Goal: Transaction & Acquisition: Purchase product/service

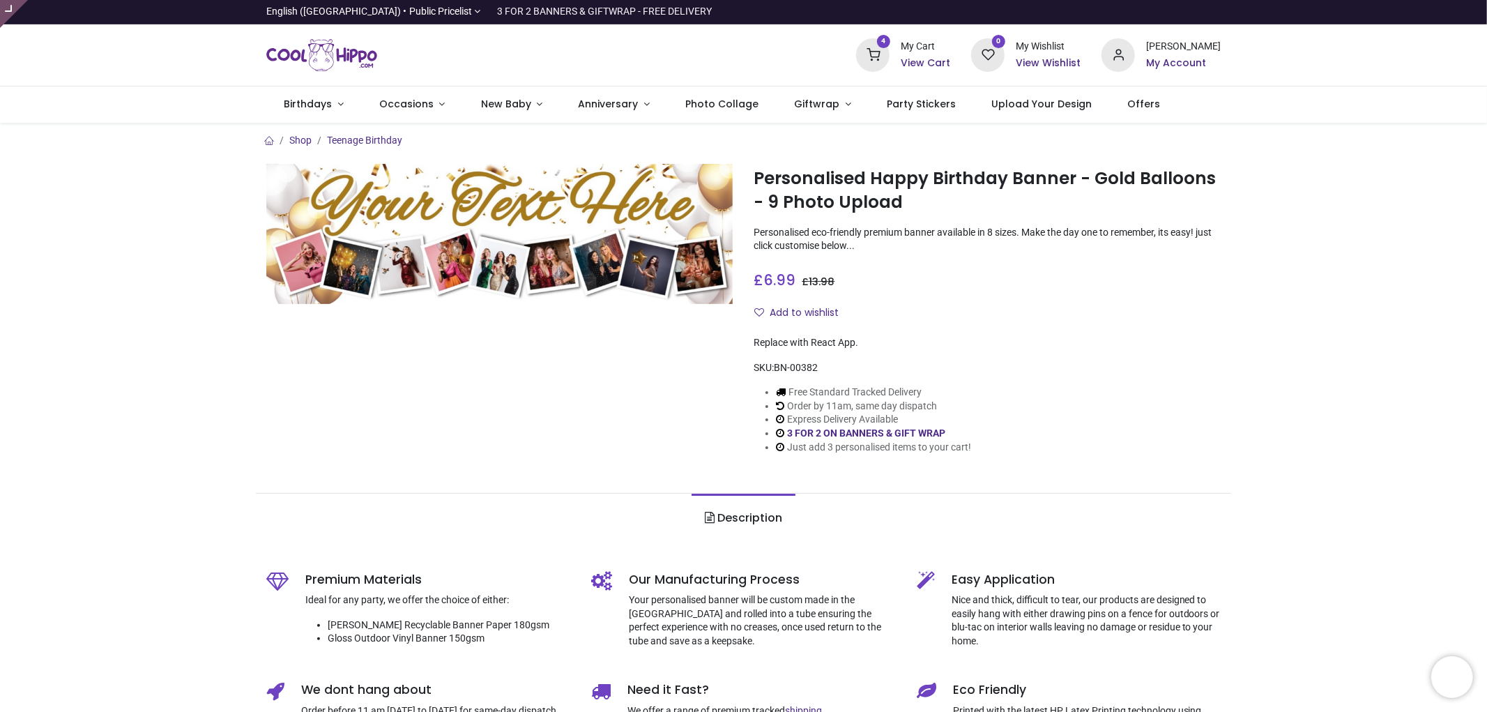
type input "**********"
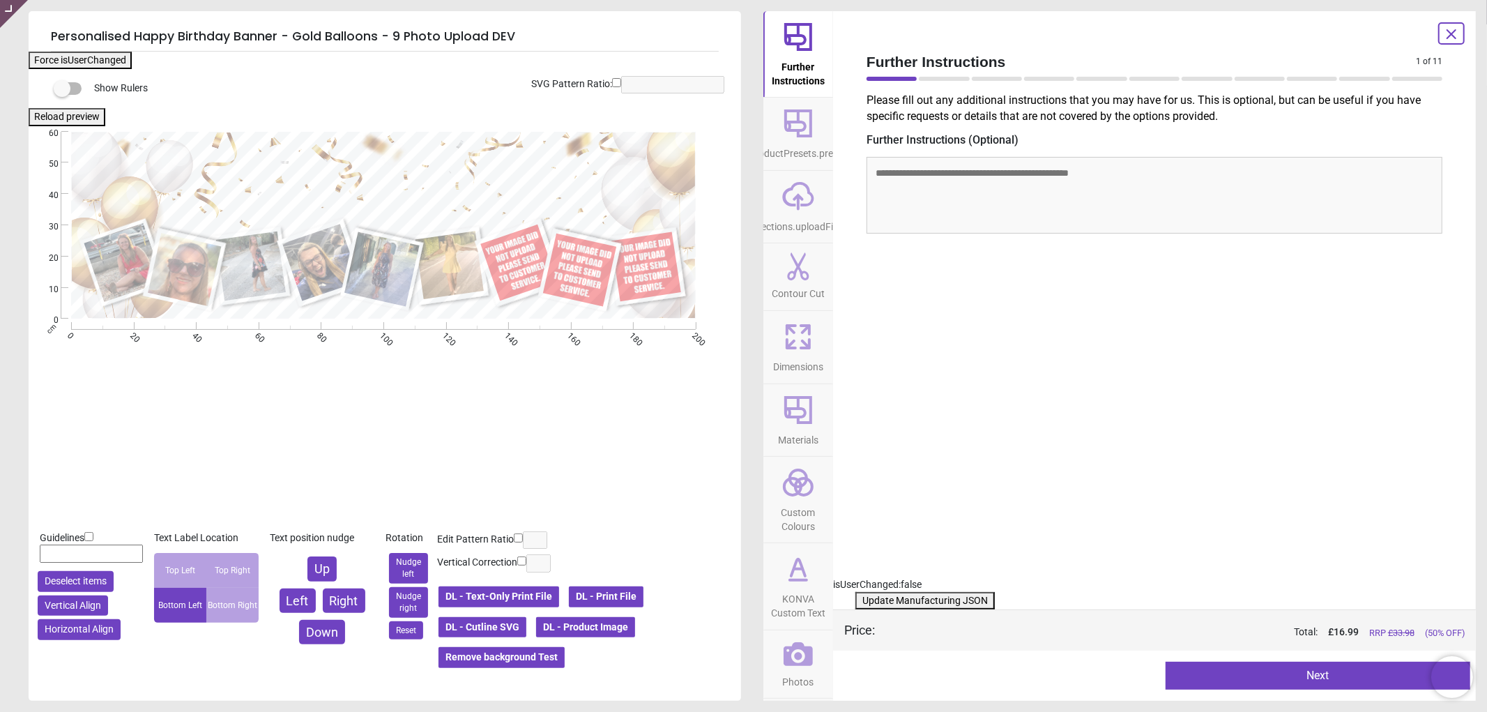
click at [789, 340] on icon at bounding box center [791, 344] width 8 height 8
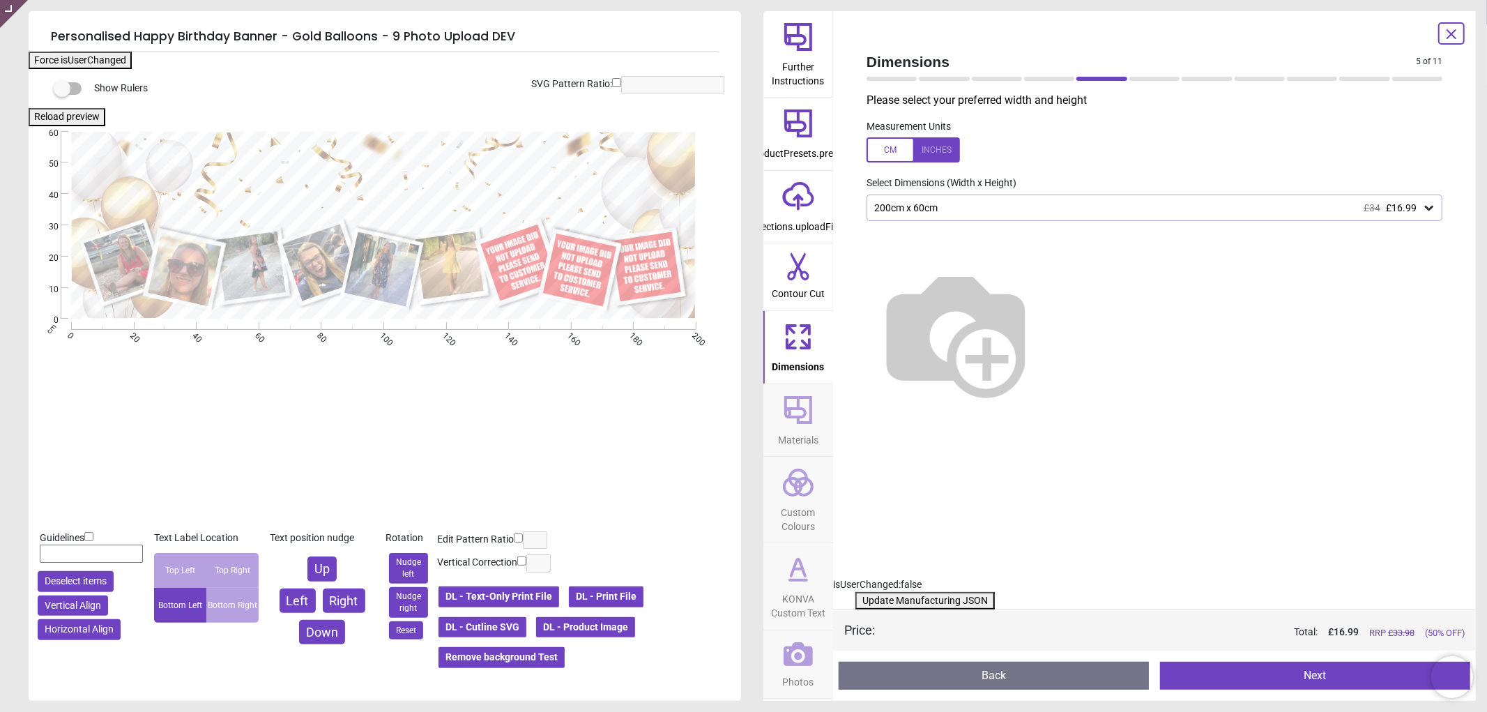
click at [799, 660] on icon at bounding box center [798, 653] width 29 height 29
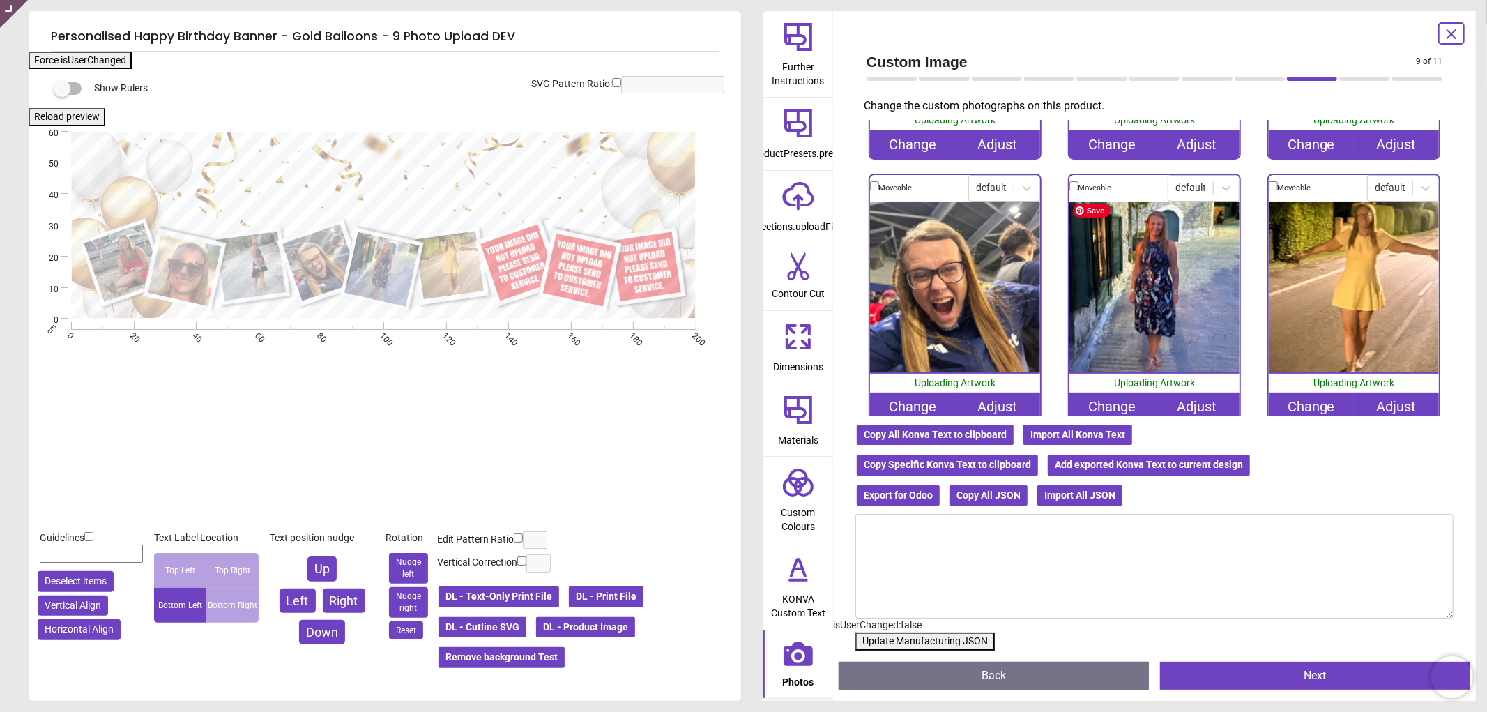
scroll to position [499, 0]
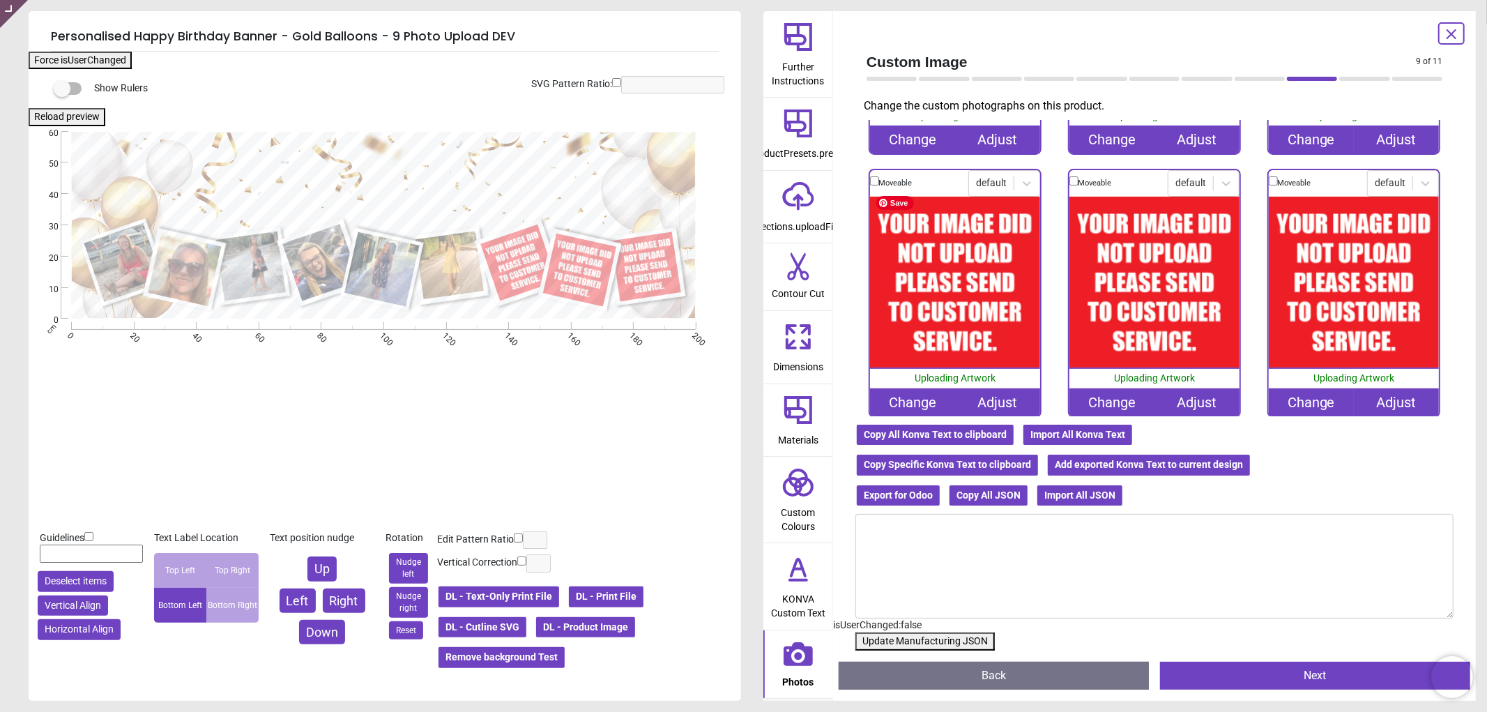
click at [895, 392] on div "Change" at bounding box center [912, 402] width 85 height 28
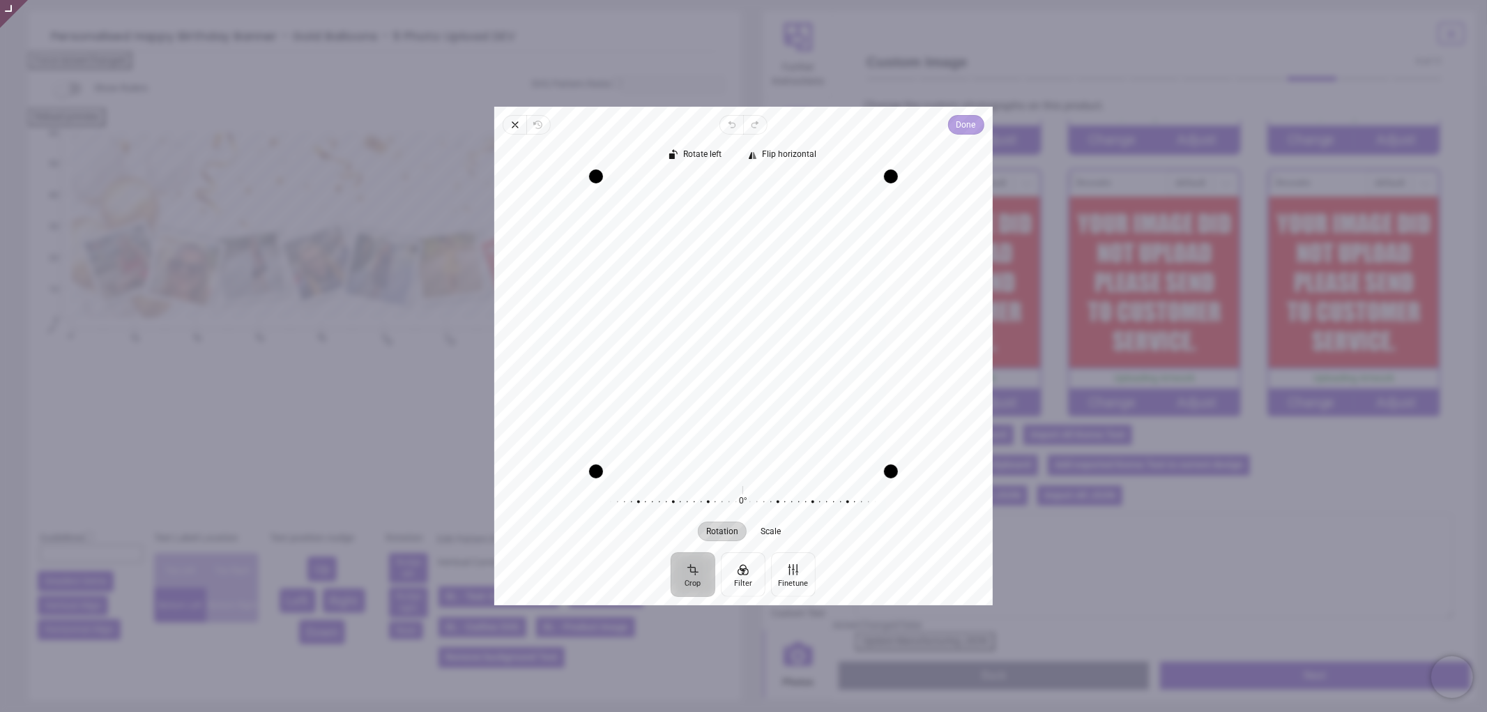
click at [962, 124] on span "Done" at bounding box center [967, 124] width 20 height 17
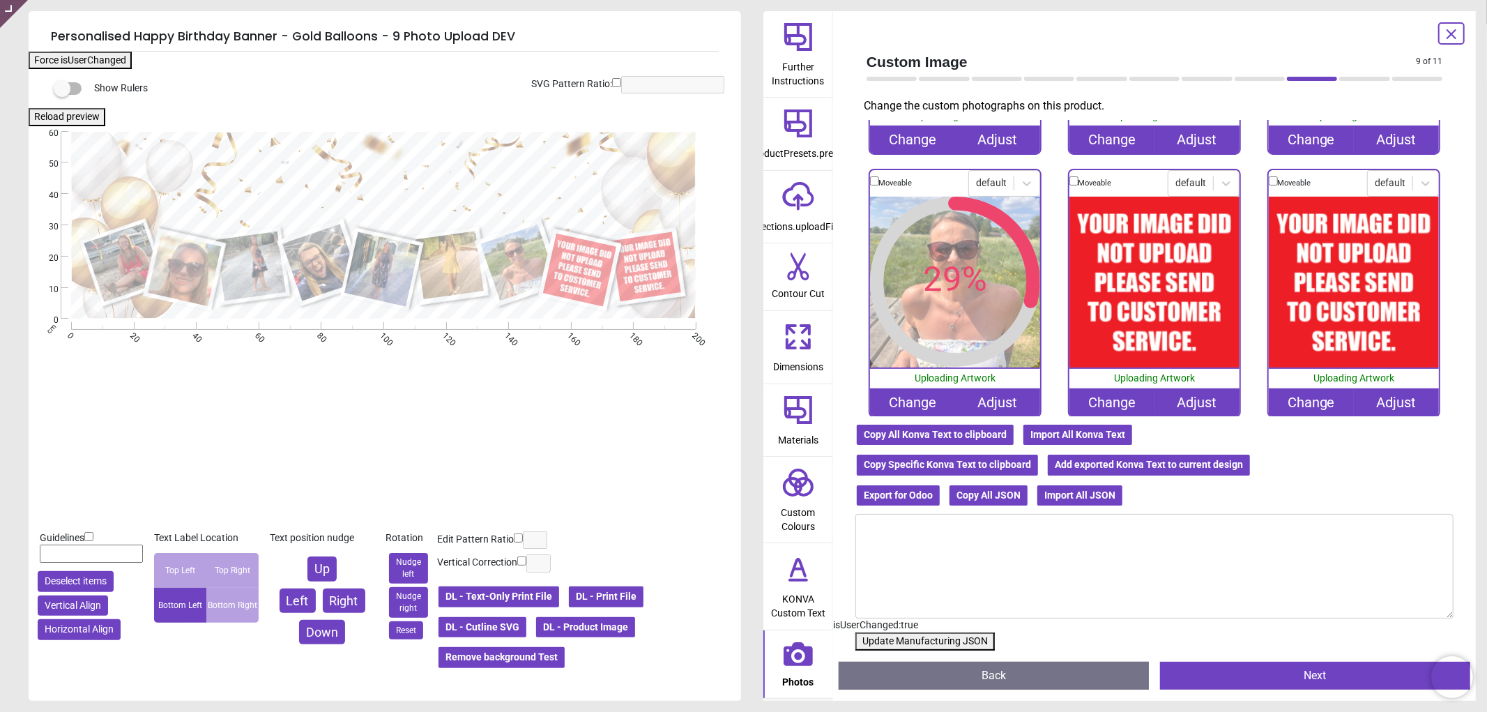
click at [1111, 393] on div "Change" at bounding box center [1112, 402] width 85 height 28
